Goal: Information Seeking & Learning: Learn about a topic

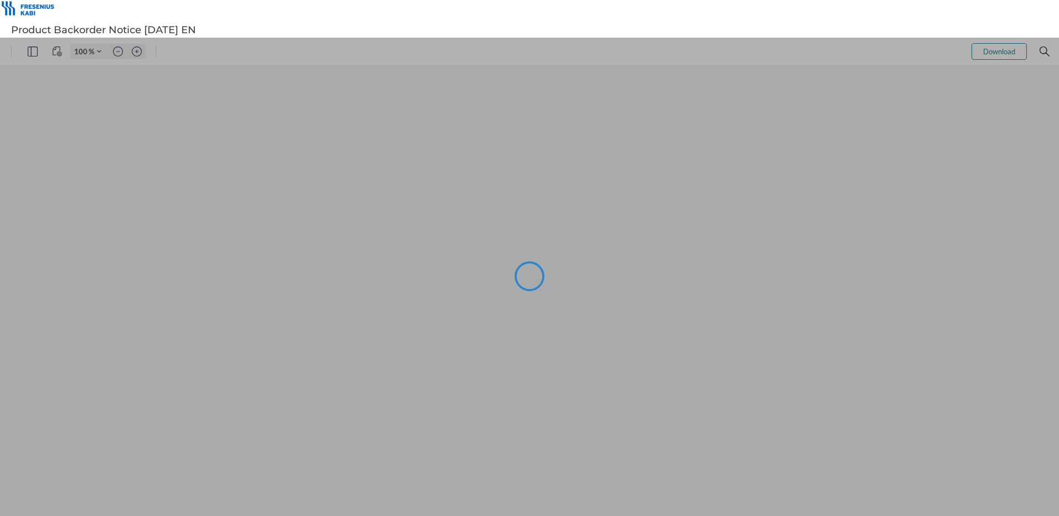
type input "102"
